Goal: Information Seeking & Learning: Learn about a topic

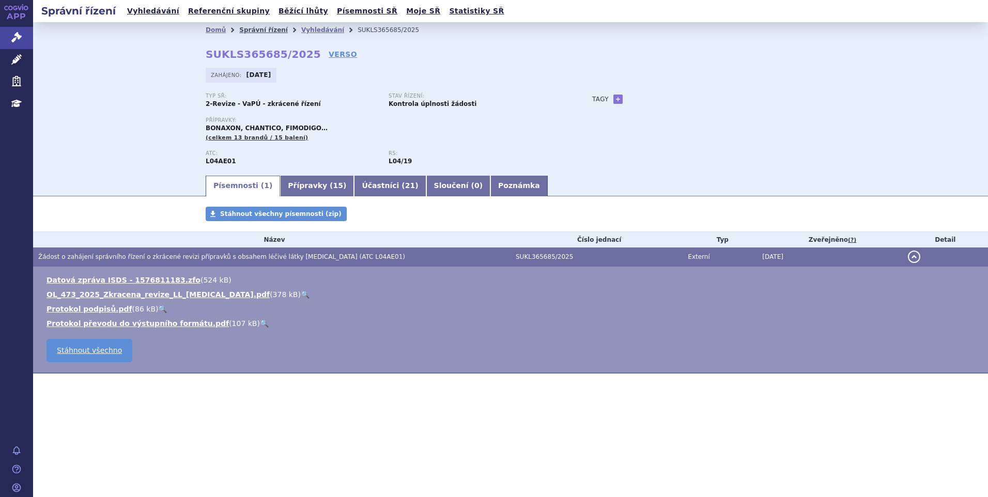
click at [258, 26] on link "Správní řízení" at bounding box center [263, 29] width 49 height 7
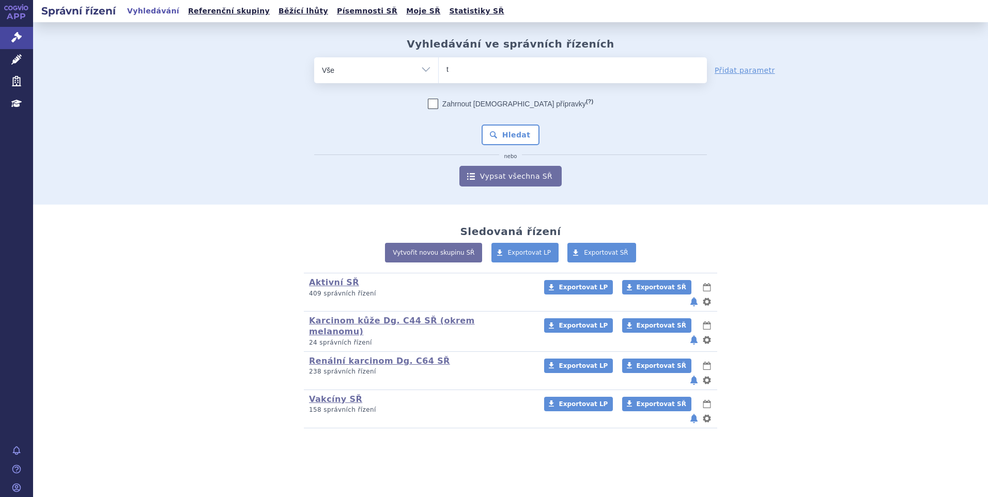
type input "ta"
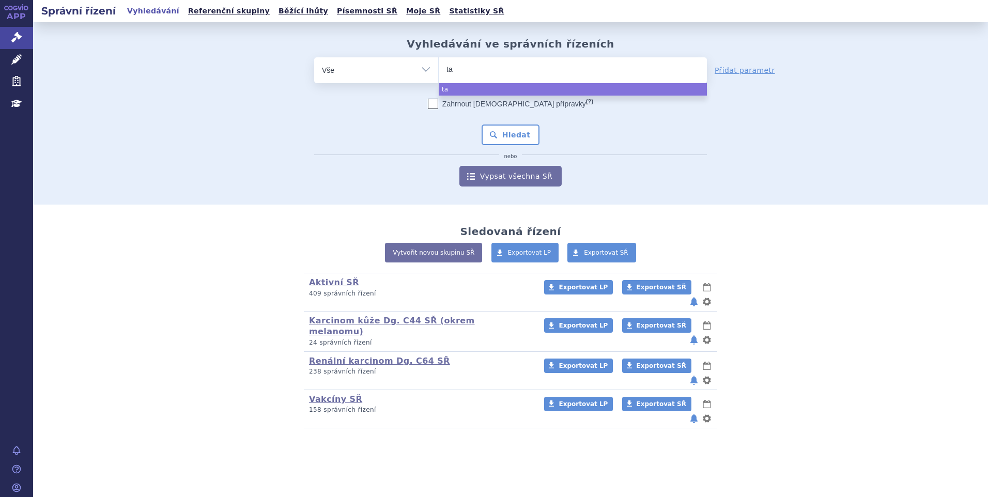
type input "tav"
type input "tavn"
type input "tavne"
type input "tavneo"
type input "tavneos"
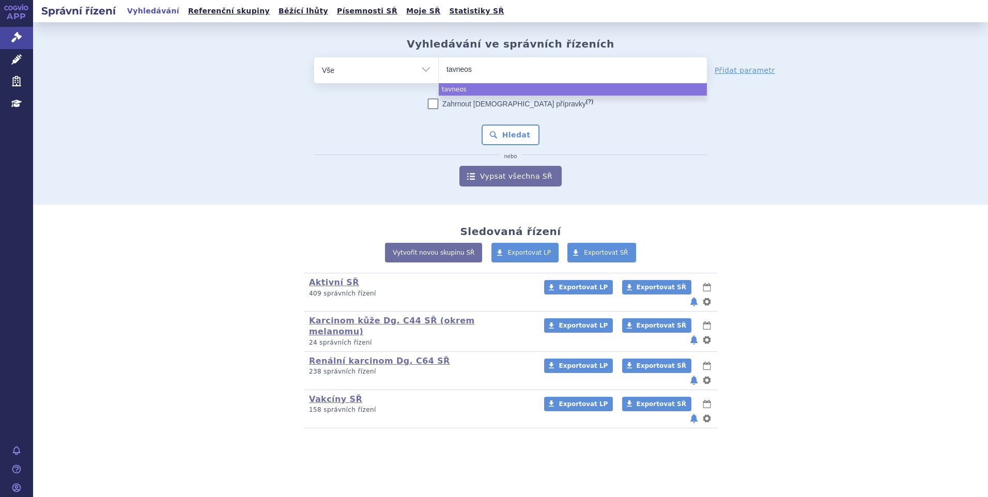
click at [460, 80] on span "tavneos" at bounding box center [573, 70] width 268 height 26
click at [439, 80] on select "tavneos" at bounding box center [438, 70] width 1 height 26
select select "tavneos"
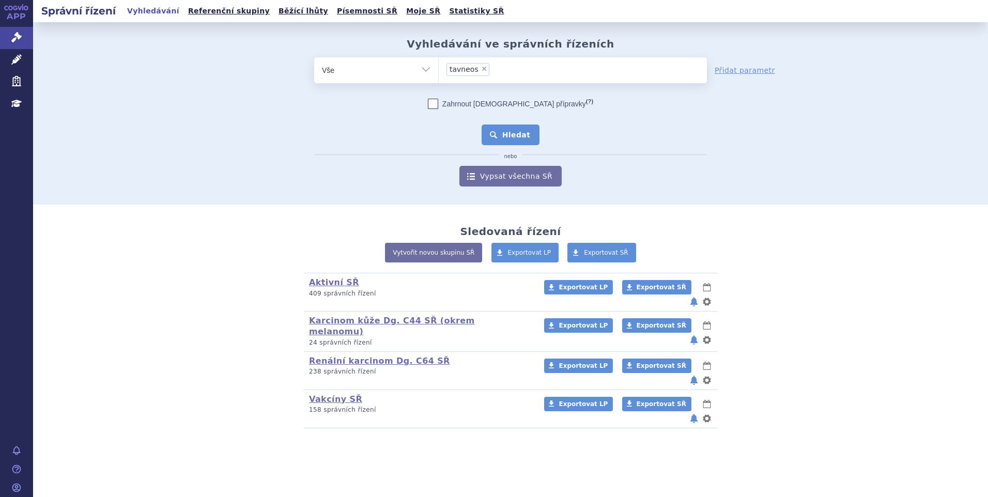
click at [504, 129] on button "Hledat" at bounding box center [510, 134] width 58 height 21
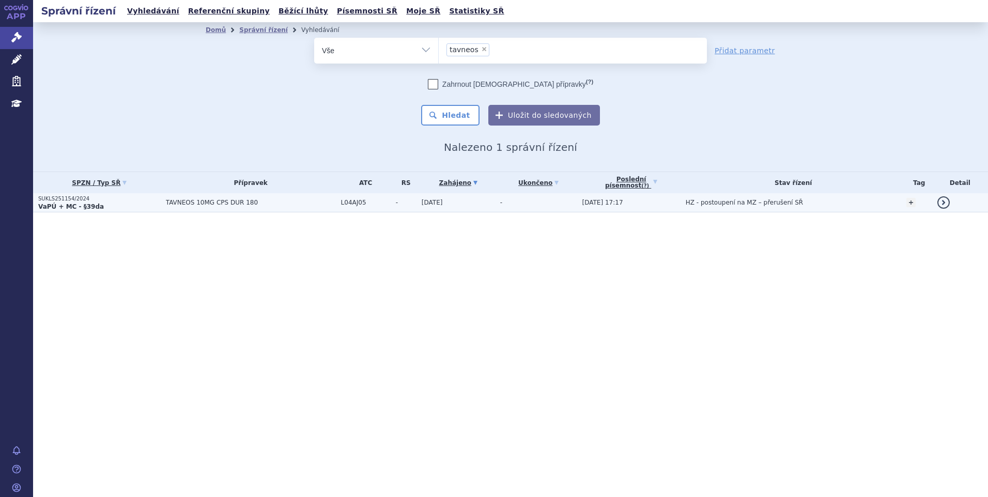
click at [250, 207] on td "TAVNEOS 10MG CPS DUR 180" at bounding box center [248, 202] width 175 height 19
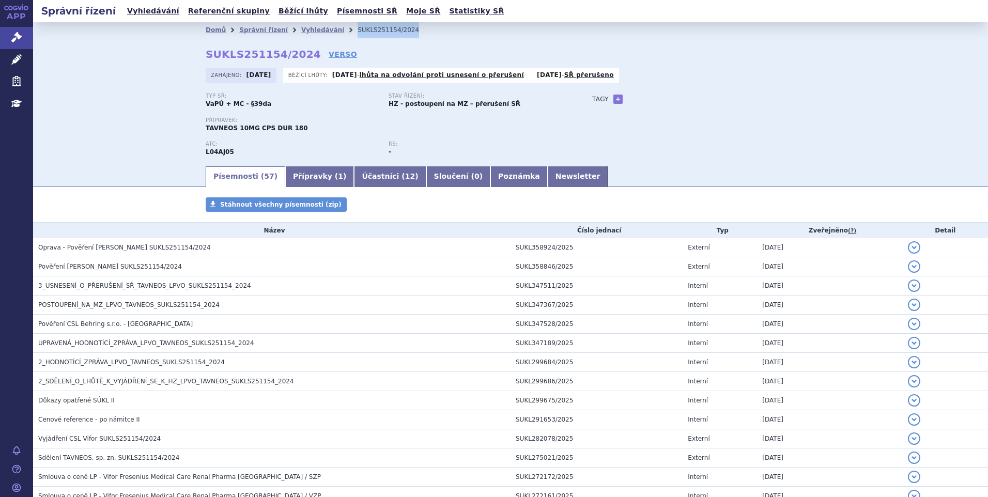
drag, startPoint x: 411, startPoint y: 28, endPoint x: 334, endPoint y: 35, distance: 77.3
click at [334, 35] on ul "Domů Správní řízení Vyhledávání SUKLS251154/2024" at bounding box center [511, 29] width 610 height 15
copy ul "Vyhledávání SUKLS251154/2024"
click at [285, 172] on link "Přípravky ( 1 )" at bounding box center [319, 176] width 69 height 21
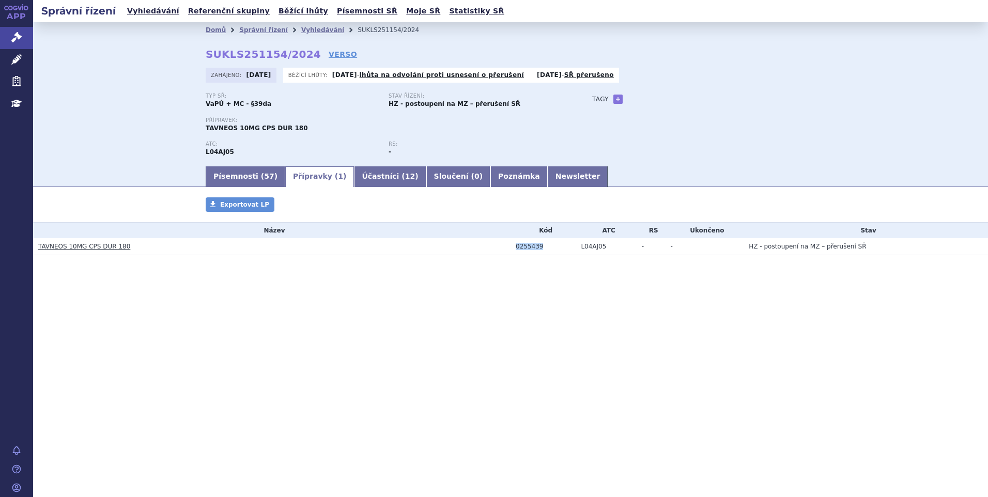
drag, startPoint x: 550, startPoint y: 247, endPoint x: 499, endPoint y: 250, distance: 51.2
click at [499, 250] on tr "TAVNEOS 10MG CPS DUR 180 0255439 L04AJ05 - - HZ - postoupení na MZ – přerušení …" at bounding box center [510, 246] width 955 height 17
copy tr "0255439"
drag, startPoint x: 106, startPoint y: 285, endPoint x: 107, endPoint y: 278, distance: 6.8
click at [106, 283] on section "Domů Správní řízení Vyhledávání SUKLS251154/2024 SUKLS251154/2024 VERSO [GEOGRA…" at bounding box center [510, 169] width 955 height 295
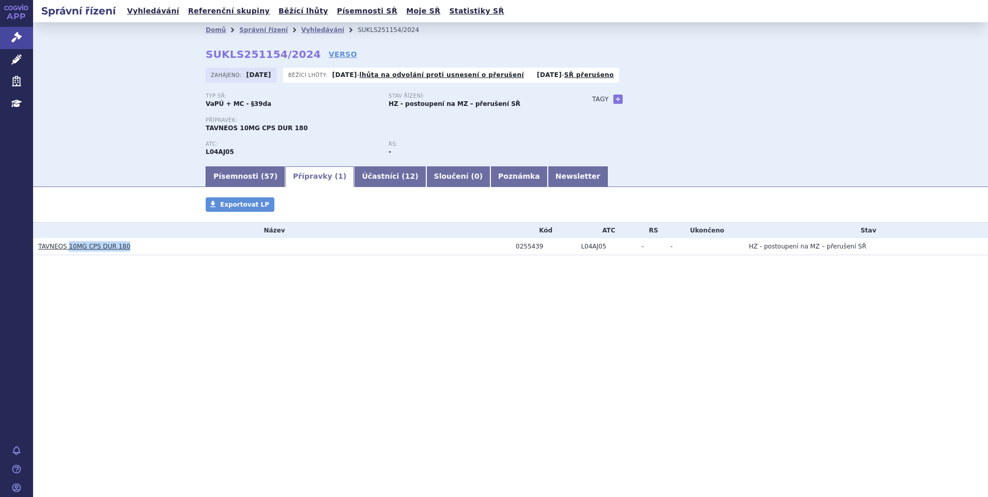
drag, startPoint x: 125, startPoint y: 251, endPoint x: 67, endPoint y: 249, distance: 58.4
click at [67, 249] on h3 "TAVNEOS 10MG CPS DUR 180" at bounding box center [274, 246] width 472 height 10
copy link "10MG CPS DUR 180"
click at [127, 241] on td "TAVNEOS 10MG CPS DUR 180" at bounding box center [271, 246] width 477 height 17
click at [248, 175] on link "Písemnosti ( 57 )" at bounding box center [246, 176] width 80 height 21
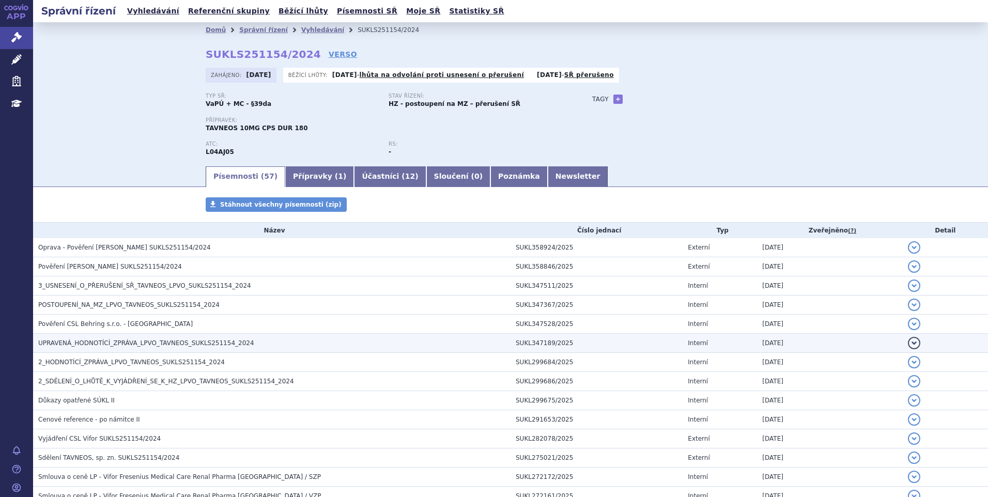
click at [112, 343] on span "UPRAVENÁ_HODNOTÍCÍ_ZPRÁVA_LPVO_TAVNEOS_SUKLS251154_2024" at bounding box center [146, 342] width 216 height 7
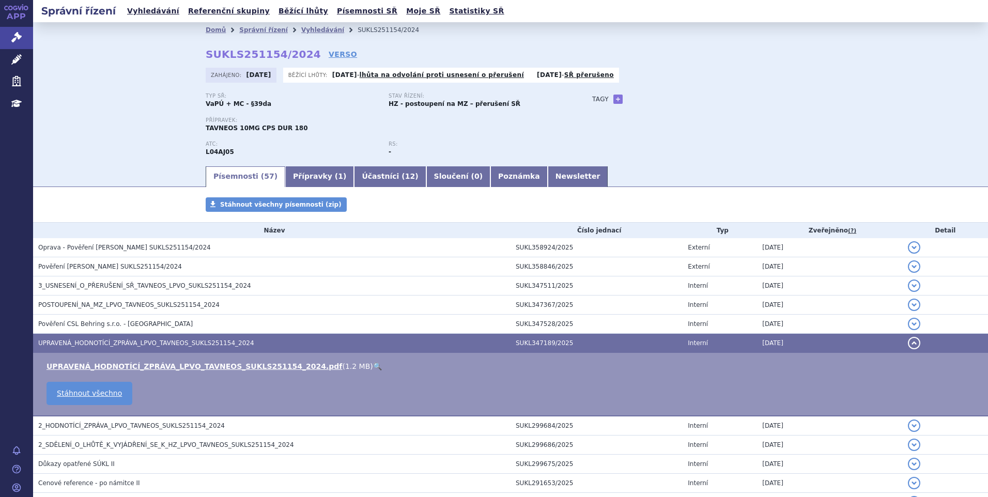
click at [373, 364] on link "🔍" at bounding box center [377, 366] width 9 height 8
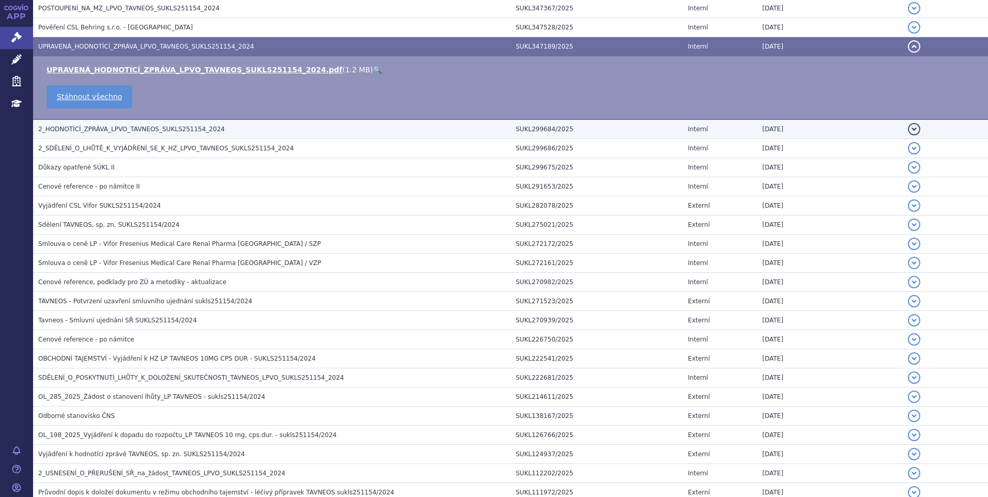
scroll to position [310, 0]
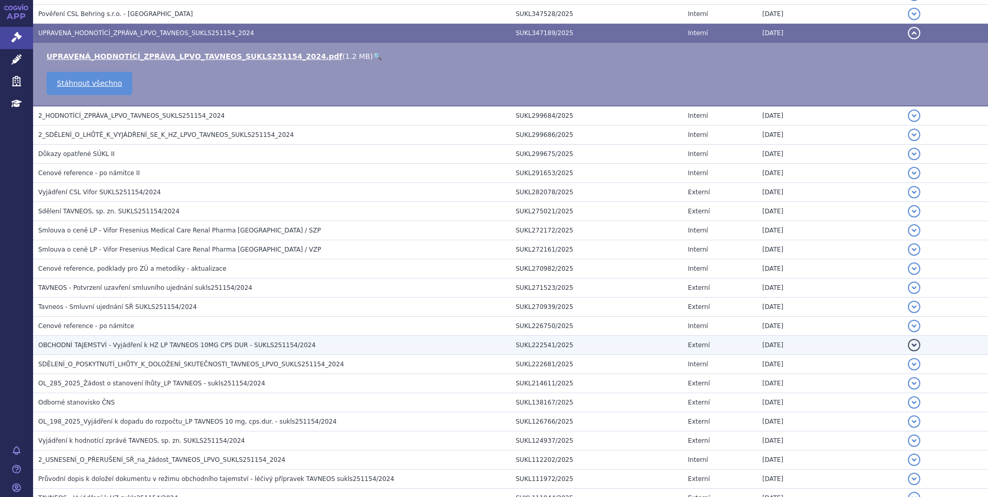
click at [557, 345] on td "SUKL222541/2025" at bounding box center [596, 345] width 172 height 19
